Goal: Task Accomplishment & Management: Use online tool/utility

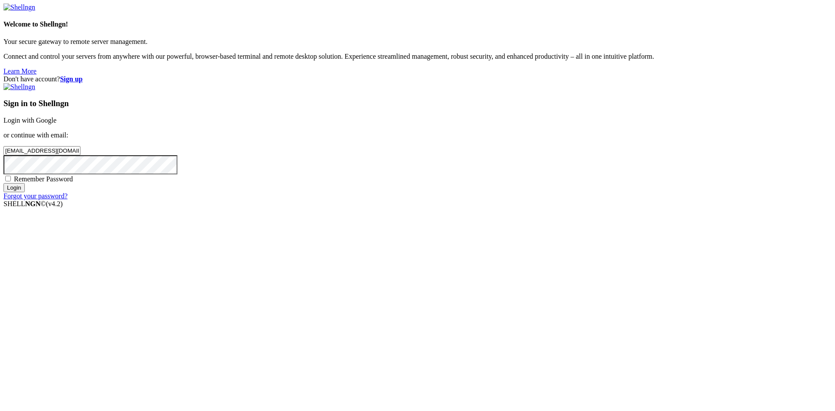
type input "[EMAIL_ADDRESS][DOMAIN_NAME]"
click at [73, 183] on span "Remember Password" at bounding box center [43, 178] width 59 height 7
click at [11, 181] on input "Remember Password" at bounding box center [8, 179] width 6 height 6
checkbox input "true"
click at [25, 192] on input "Login" at bounding box center [13, 187] width 21 height 9
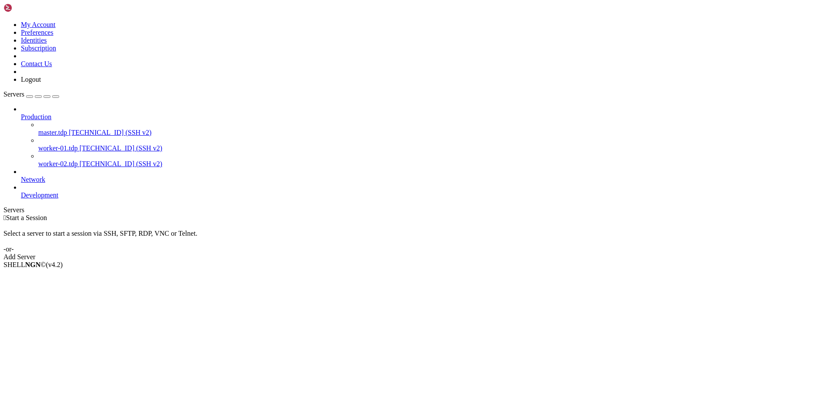
click at [78, 144] on span "worker-01.tdp" at bounding box center [58, 147] width 40 height 7
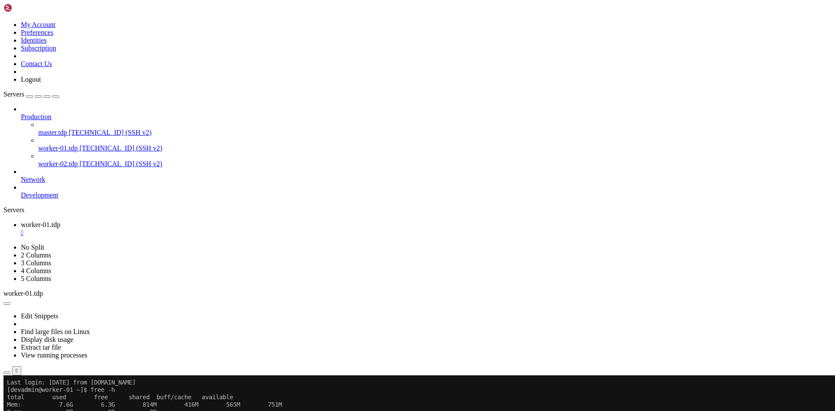
drag, startPoint x: 22, startPoint y: 633, endPoint x: 87, endPoint y: 635, distance: 65.3
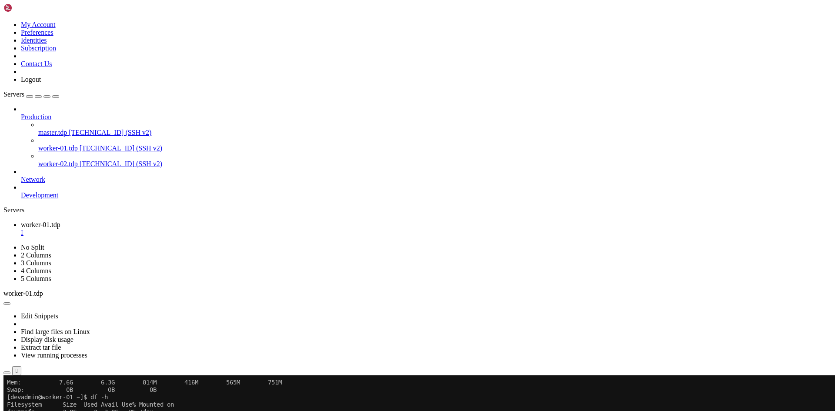
paste textarea "nohup /data/setup/filebeat-9.1.0-linux-x86_64/filebeat -c /data/setup/filebeat-…"
type textarea "nohup /data/setup/filebeat-9.1.0-linux-x86_64/filebeat -c /data/setup/filebeat-…"
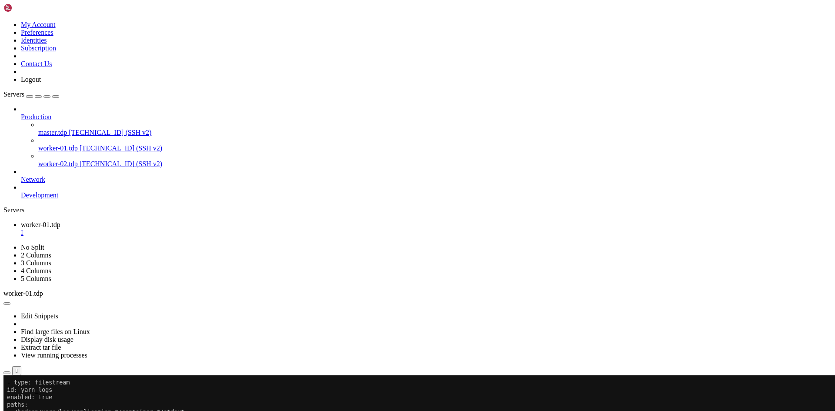
scroll to position [155, 0]
paste textarea "rm -rf /data/setup/filebeat-9.1.0-linux-x86_64/data/registry/filebeat"
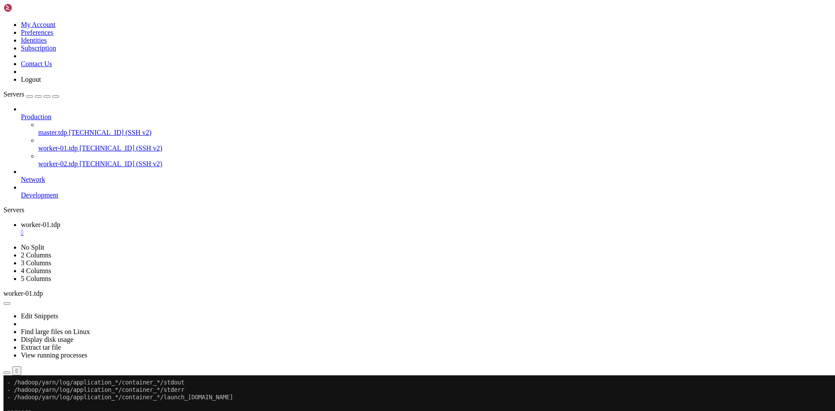
type textarea "rm -rf /data/setup/filebeat-9.1.0-linux-x86_64/data/registry/filebeat"
drag, startPoint x: 96, startPoint y: 722, endPoint x: 233, endPoint y: 724, distance: 137.1
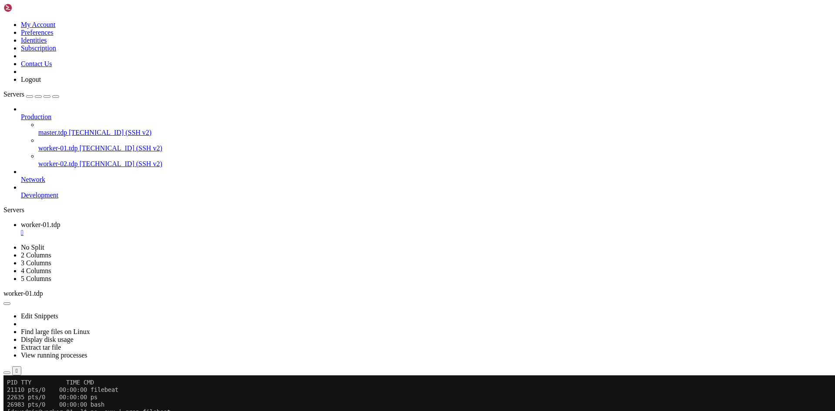
scroll to position [459, 0]
paste textarea "nohup /data/setup/filebeat-9.1.0-linux-x86_64/filebeat -c /data/setup/filebeat-…"
type textarea "nohup /data/setup/filebeat-9.1.0-linux-x86_64/filebeat -c /data/setup/filebeat-…"
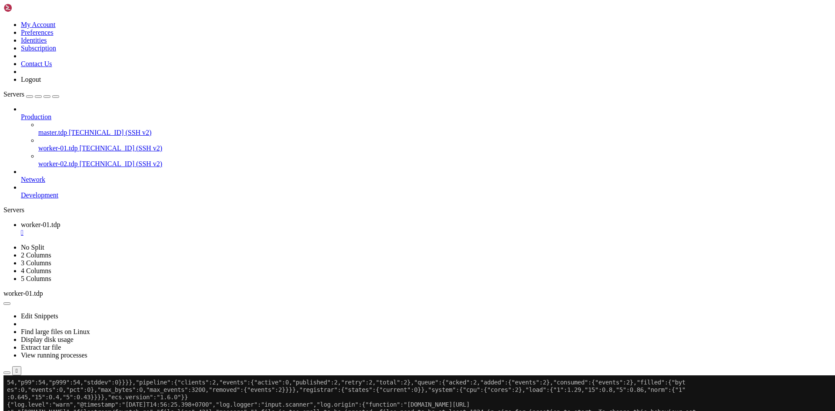
scroll to position [1997, 0]
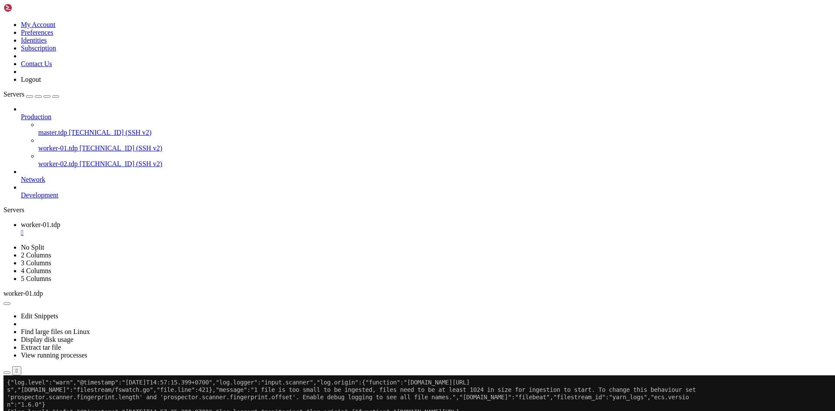
drag, startPoint x: 131, startPoint y: 708, endPoint x: 7, endPoint y: 415, distance: 318.6
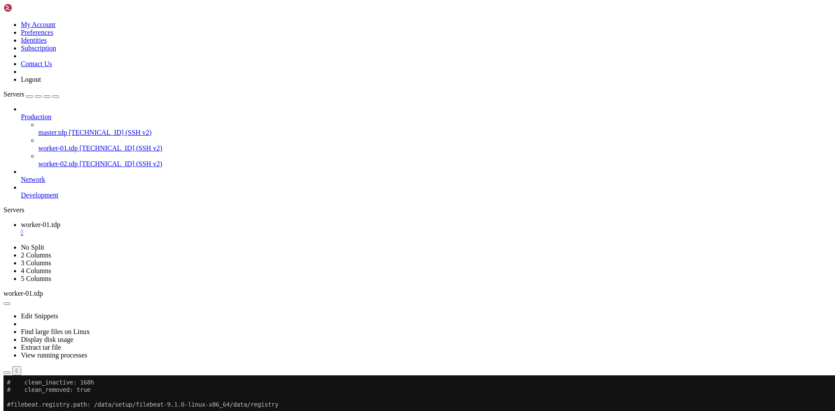
scroll to position [2278, 0]
paste textarea "nohup /data/setup/filebeat-9.1.0-linux-x86_64/filebeat -c /data/setup/filebeat-…"
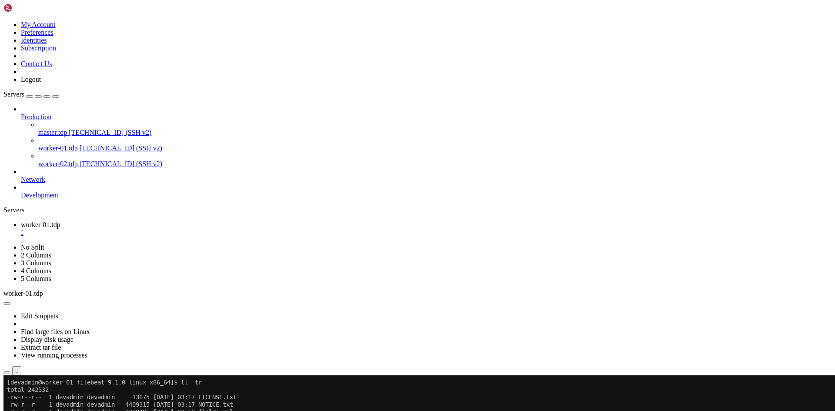
type textarea "nohup /data/setup/filebeat-9.1.0-linux-x86_64/filebeat -c /data/setup/filebeat-…"
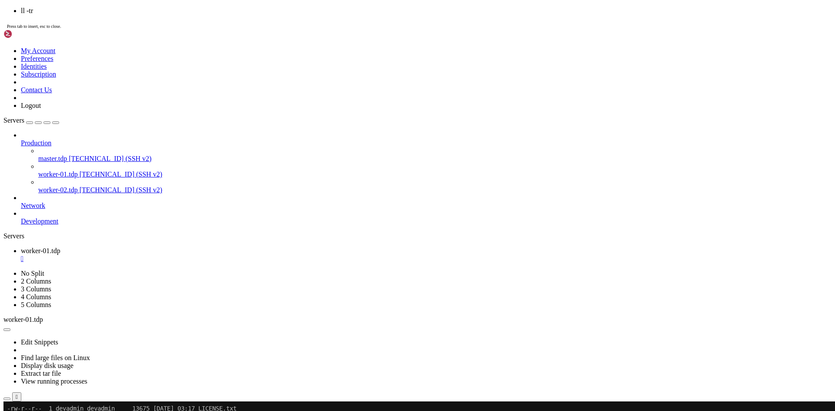
scroll to position [2448, 0]
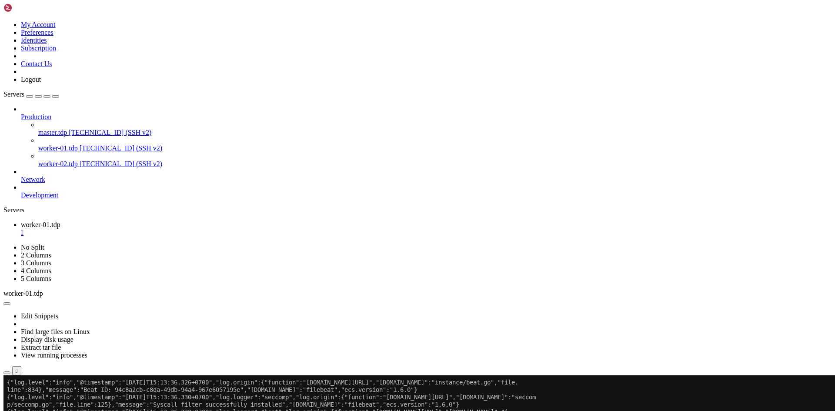
scroll to position [3084, 0]
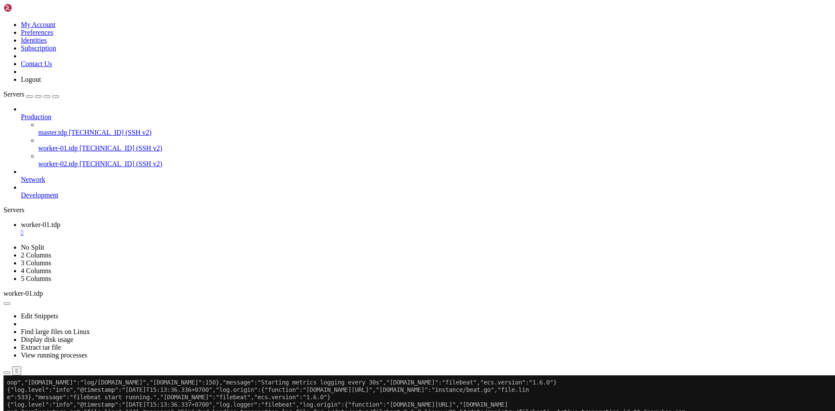
drag, startPoint x: 67, startPoint y: 714, endPoint x: 7, endPoint y: 707, distance: 60.4
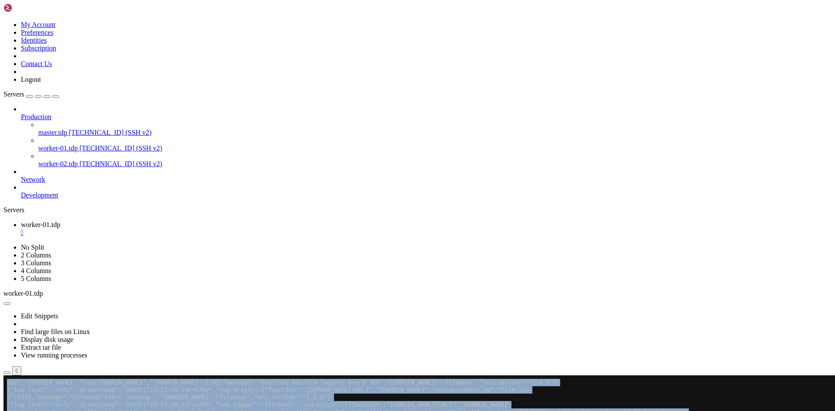
drag, startPoint x: 63, startPoint y: 714, endPoint x: 4, endPoint y: 707, distance: 58.8
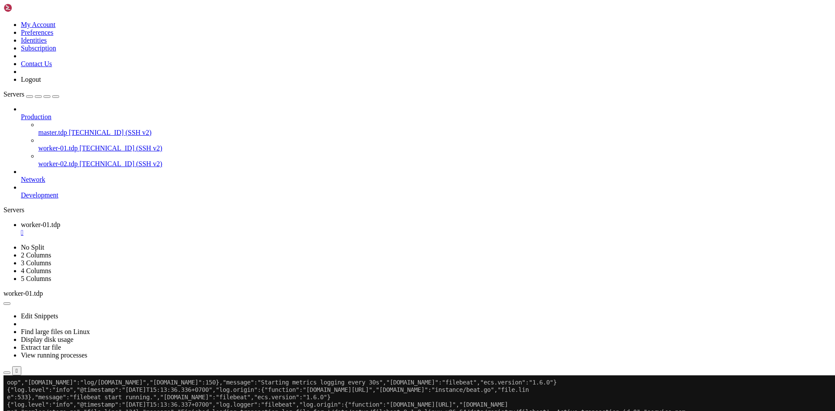
drag, startPoint x: 63, startPoint y: 717, endPoint x: 7, endPoint y: 705, distance: 56.4
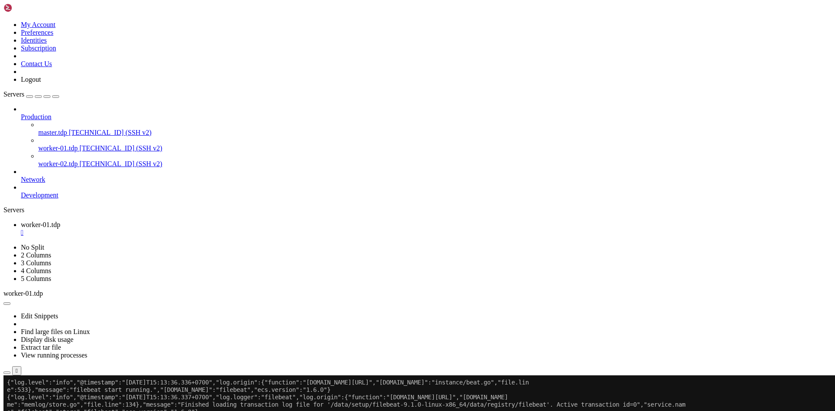
drag, startPoint x: 254, startPoint y: 724, endPoint x: 391, endPoint y: 724, distance: 137.0
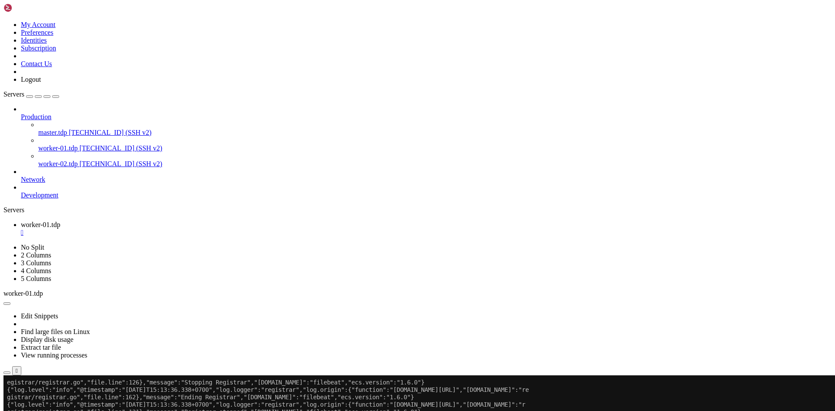
paste textarea "nohup /data/setup/filebeat-9.1.0-linux-x86_64/filebeat -c /data/setup/filebeat-…"
type textarea "nohup /data/setup/filebeat-9.1.0-linux-x86_64/filebeat -c /data/setup/filebeat-…"
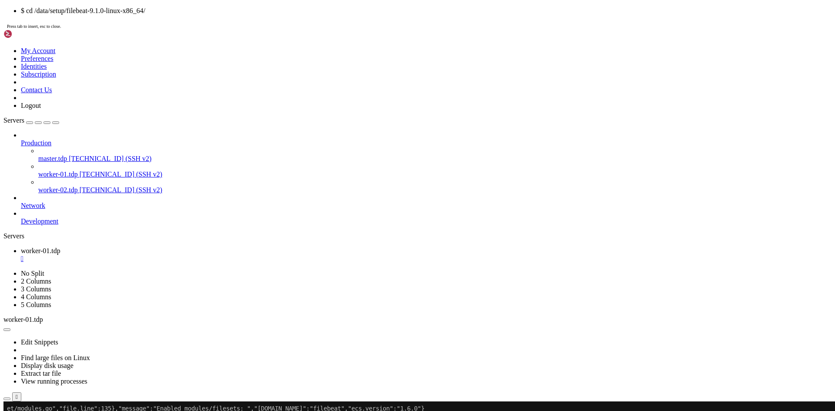
scroll to position [4083, 0]
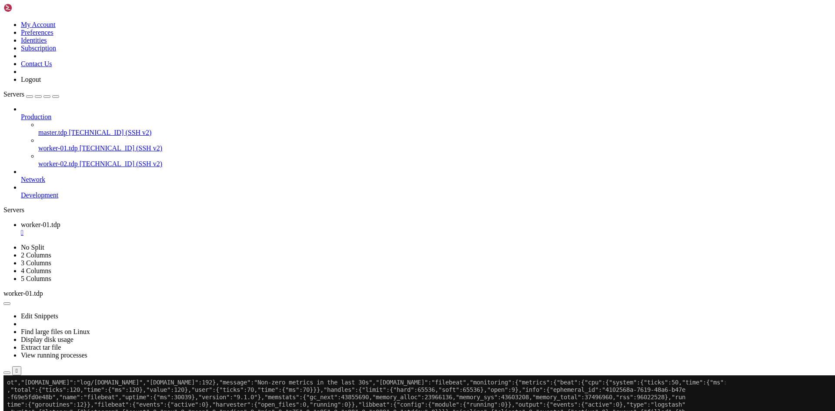
drag, startPoint x: 121, startPoint y: 710, endPoint x: 7, endPoint y: 495, distance: 244.1
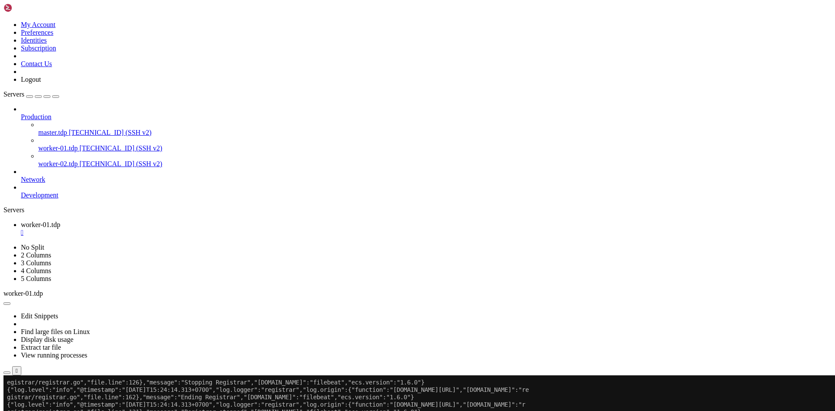
scroll to position [3996, 0]
drag, startPoint x: 388, startPoint y: 570, endPoint x: 13, endPoint y: 459, distance: 391.4
drag, startPoint x: 379, startPoint y: 568, endPoint x: 7, endPoint y: 465, distance: 386.4
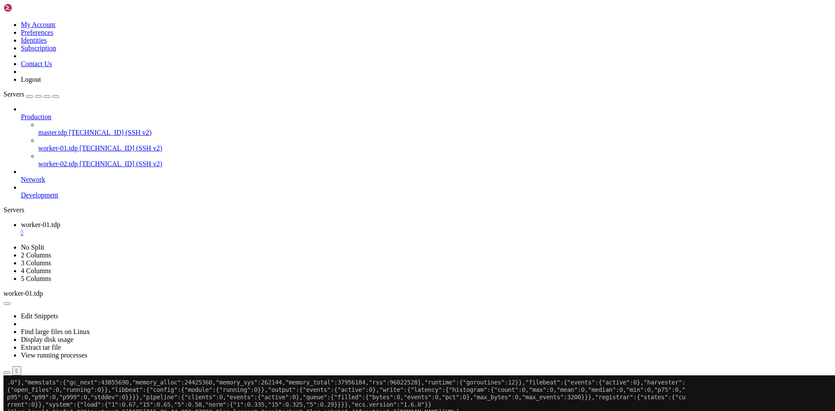
scroll to position [5096, 0]
drag, startPoint x: 381, startPoint y: 590, endPoint x: 260, endPoint y: 468, distance: 172.6
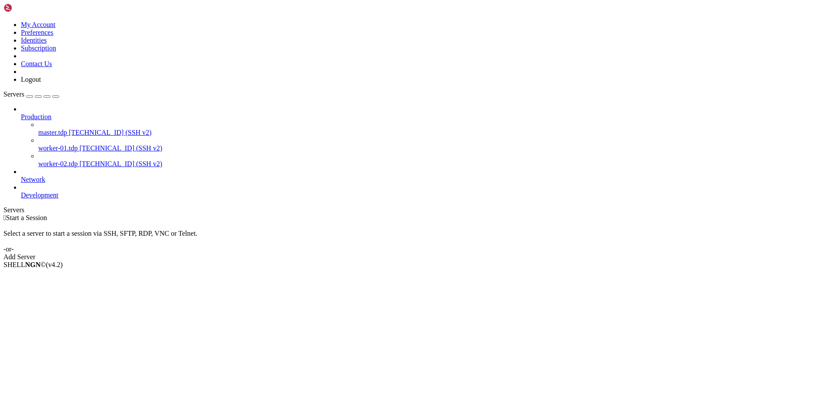
click at [53, 144] on span "worker-01.tdp" at bounding box center [58, 147] width 40 height 7
click at [76, 144] on span "worker-01.tdp" at bounding box center [58, 147] width 40 height 7
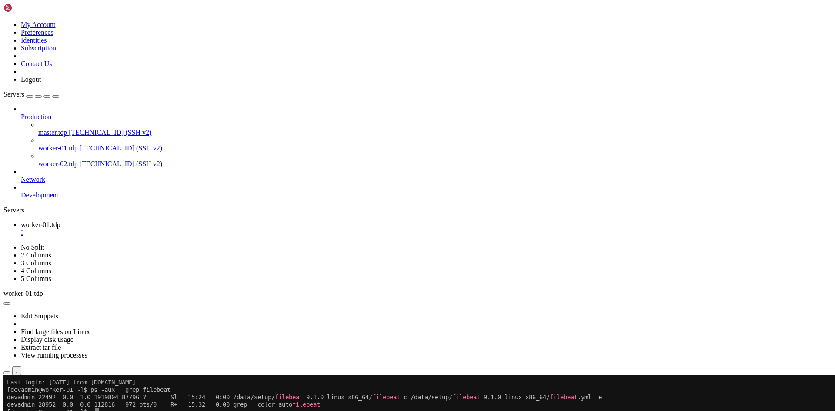
click at [49, 399] on x-row "devadmin 22492 0.0 1.0 1919804 87796 ? Sl 15:24 0:00 /data/setup/ filebeat -9.1…" at bounding box center [366, 397] width 719 height 7
